Goal: Navigation & Orientation: Find specific page/section

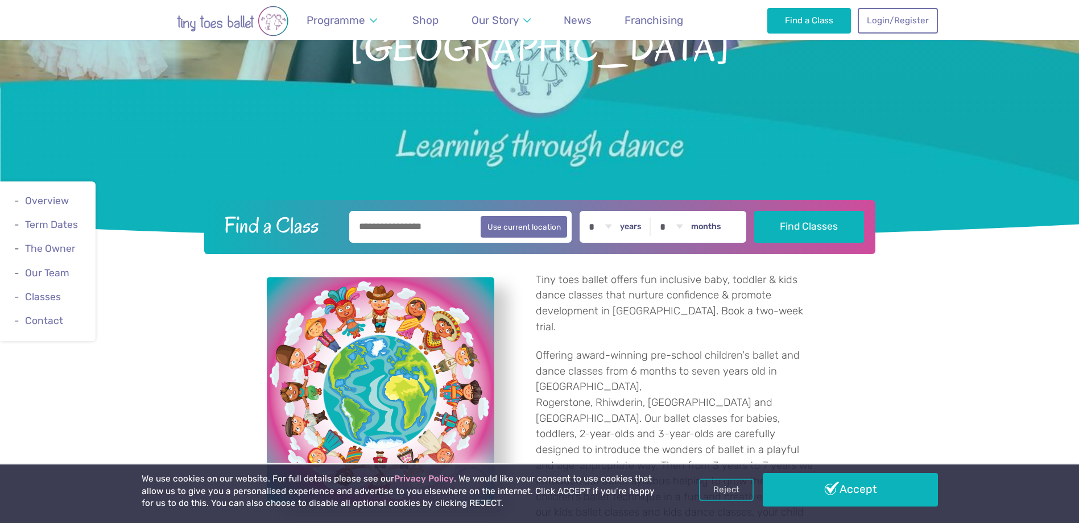
scroll to position [227, 0]
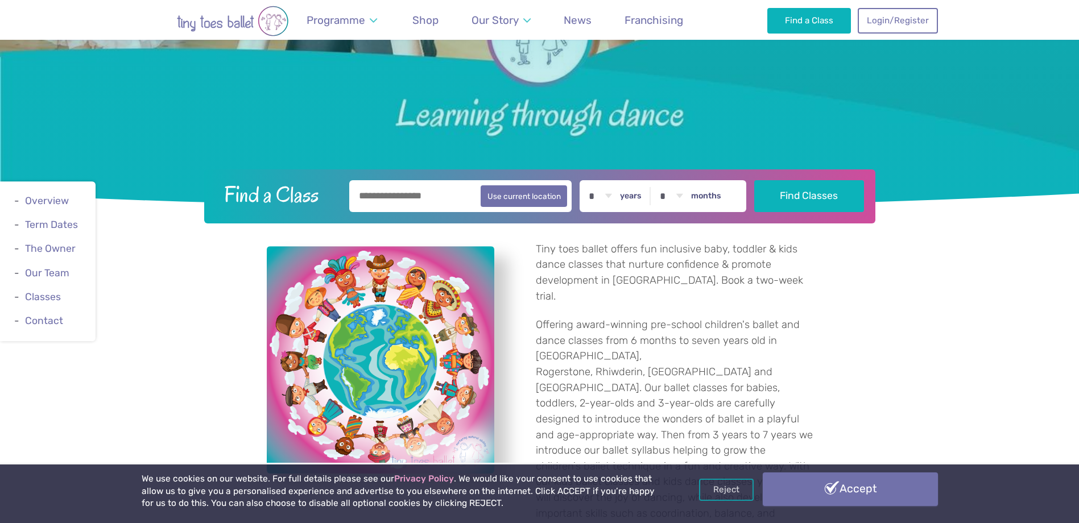
click at [821, 487] on link "Accept" at bounding box center [849, 488] width 175 height 33
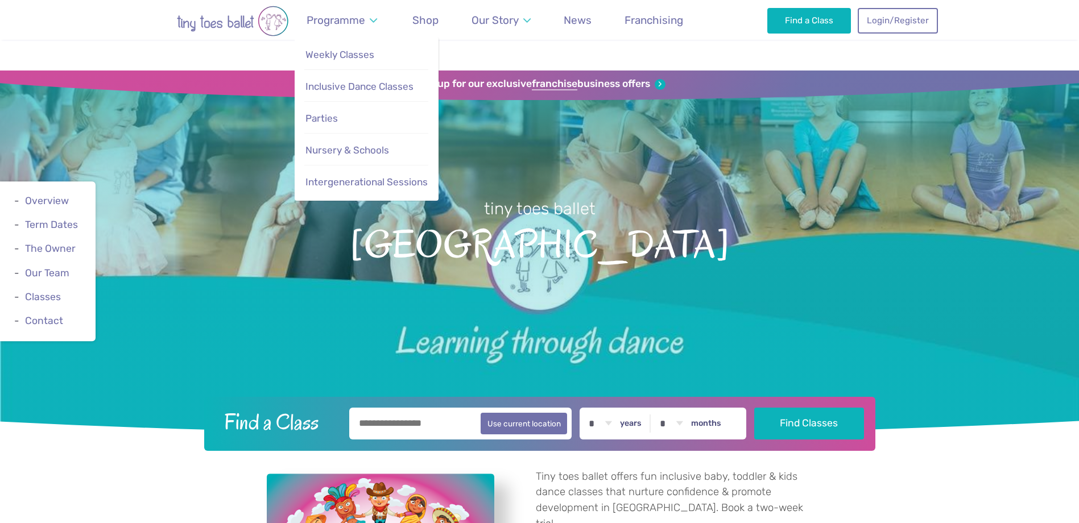
scroll to position [229, 0]
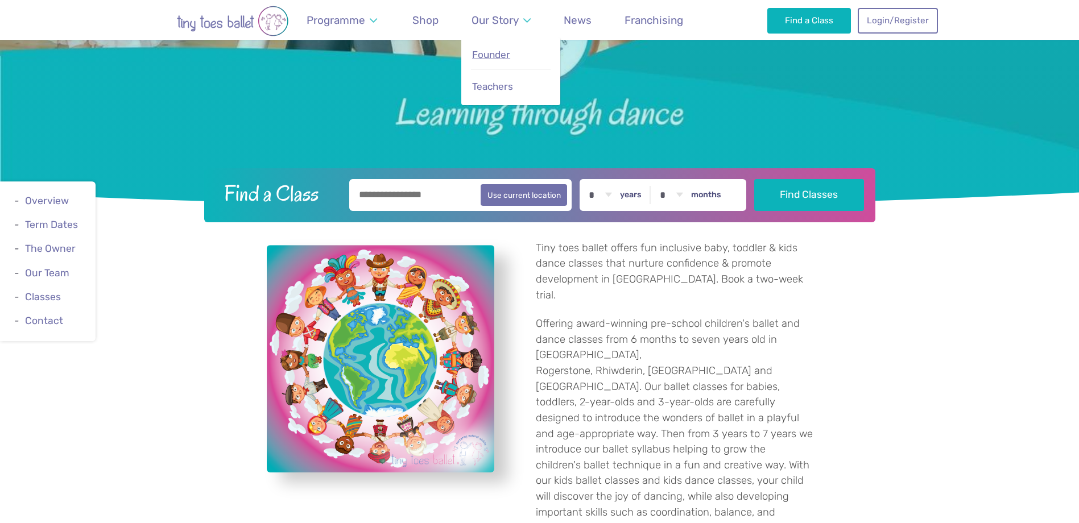
click at [485, 56] on span "Founder" at bounding box center [491, 54] width 38 height 11
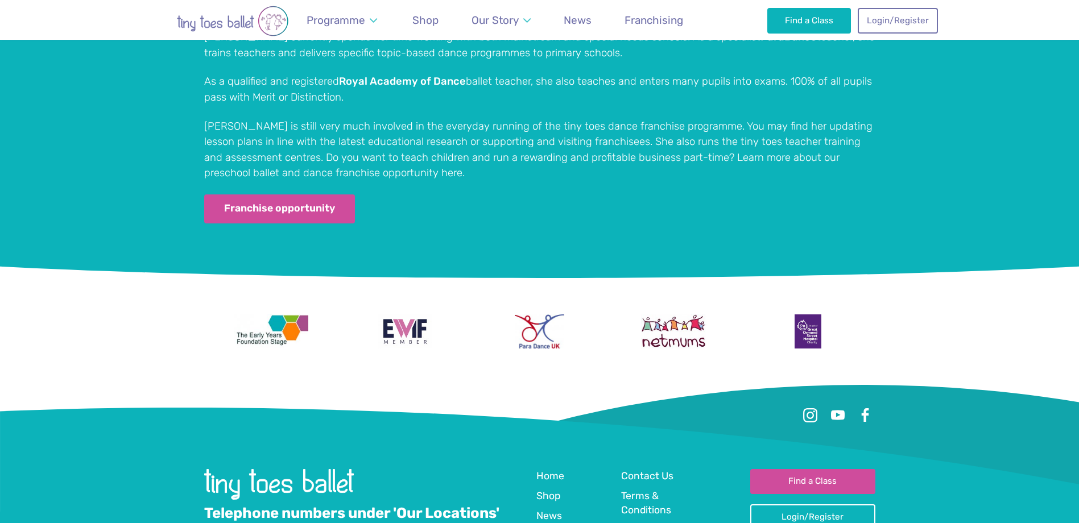
scroll to position [2298, 0]
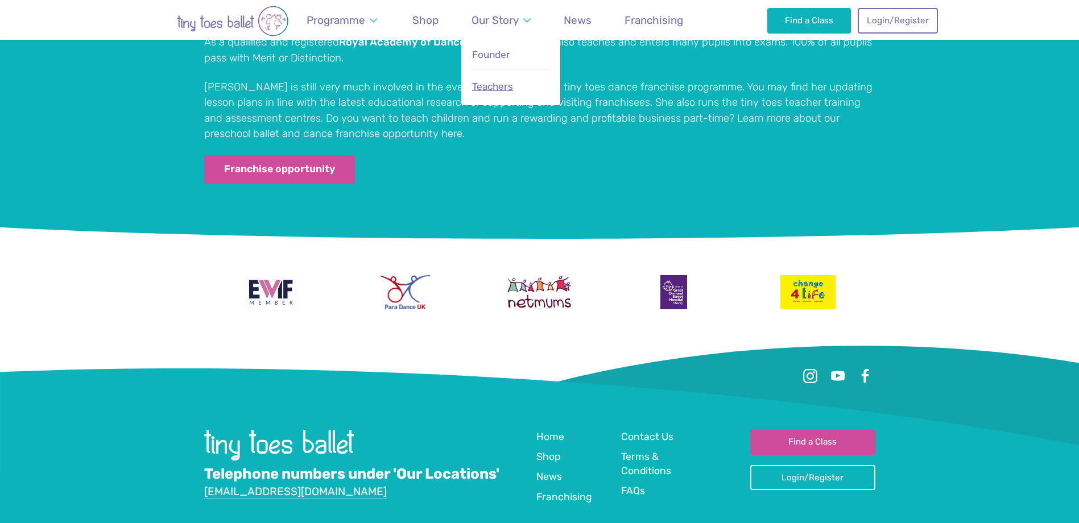
click at [499, 82] on span "Teachers" at bounding box center [492, 86] width 41 height 11
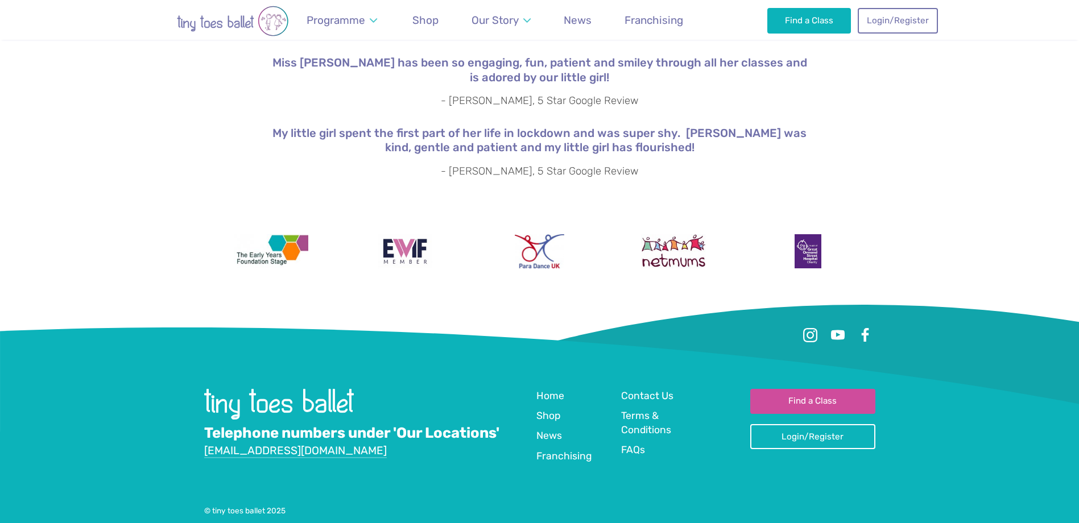
scroll to position [2095, 0]
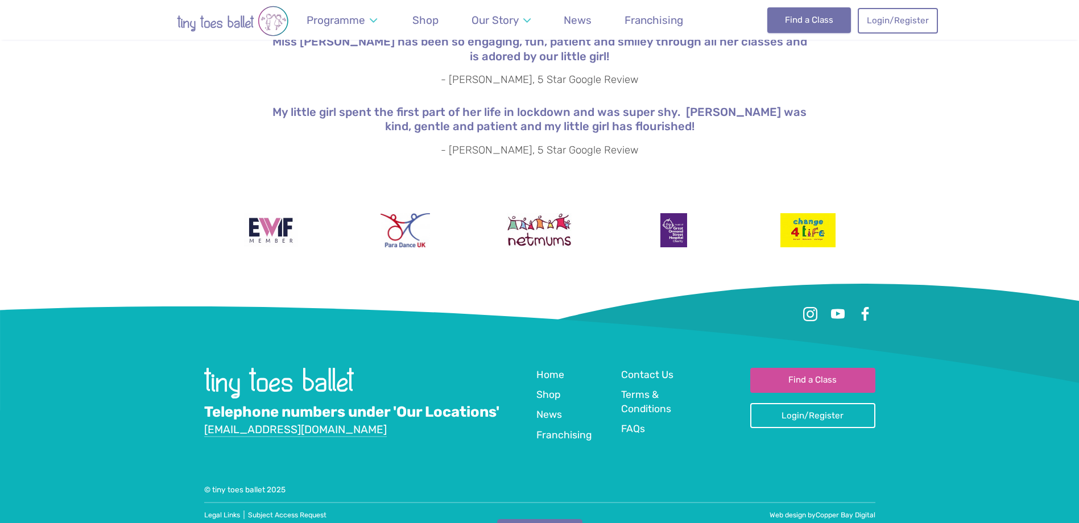
click at [827, 22] on link "Find a Class" at bounding box center [809, 19] width 84 height 25
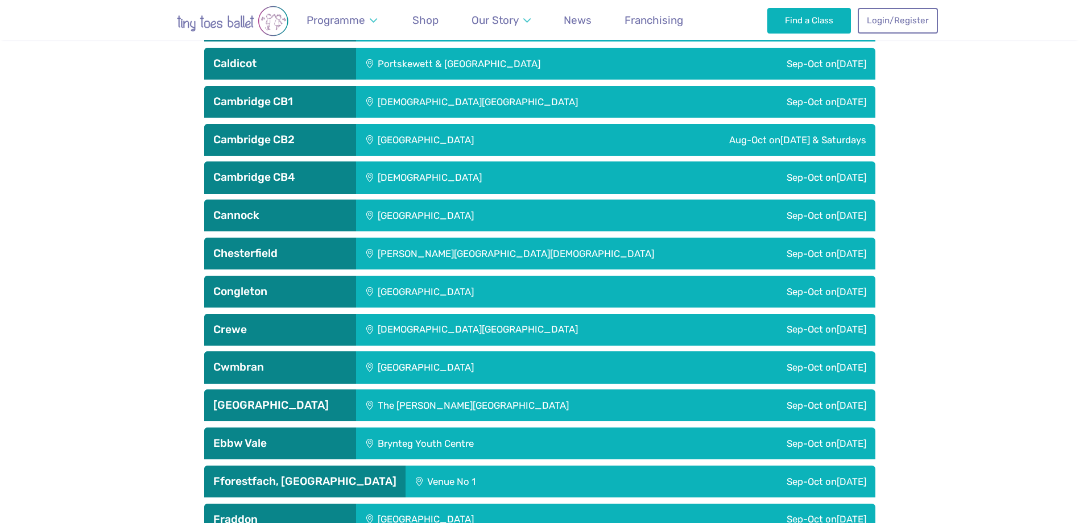
scroll to position [1137, 0]
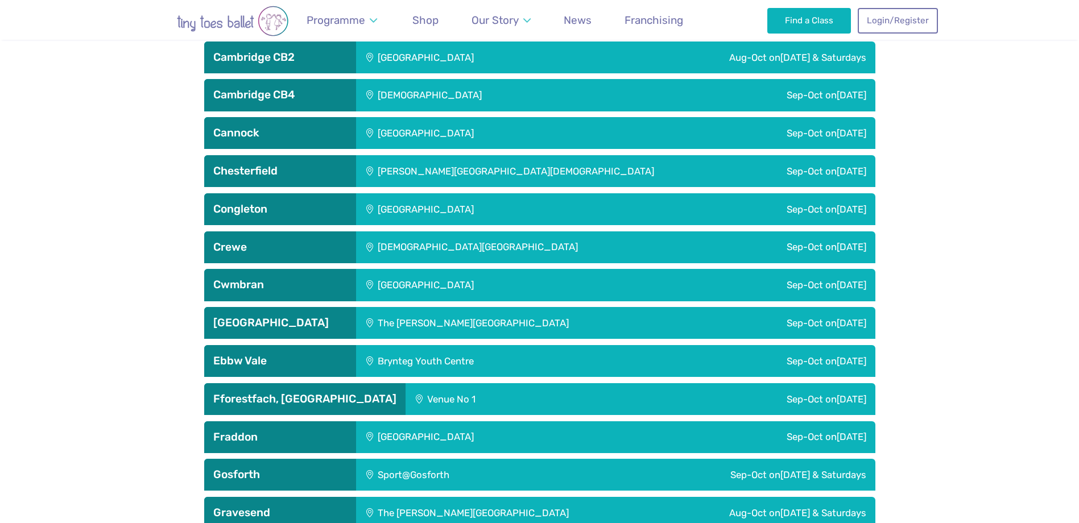
click at [293, 289] on h3 "Cwmbran" at bounding box center [280, 285] width 134 height 14
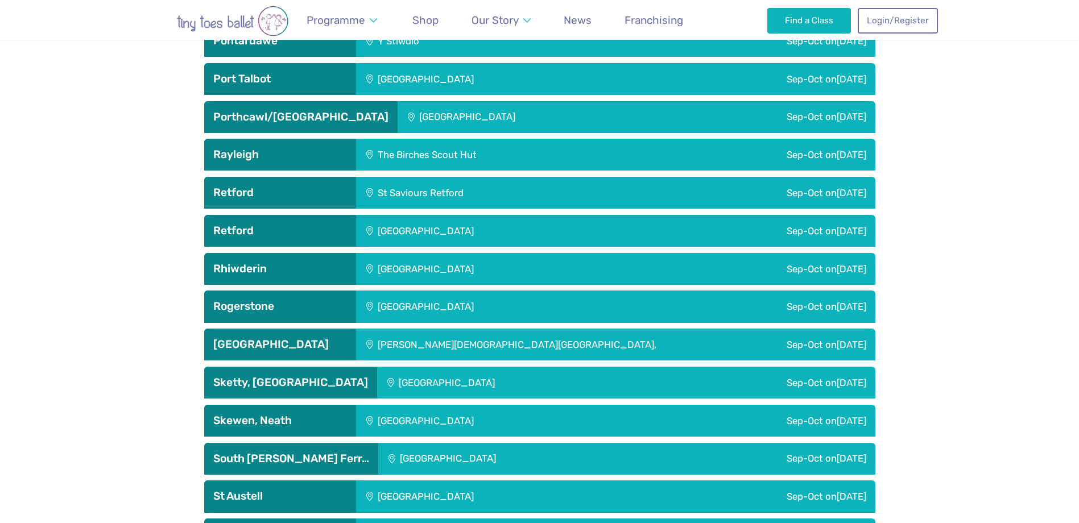
scroll to position [3411, 0]
